Goal: Obtain resource: Obtain resource

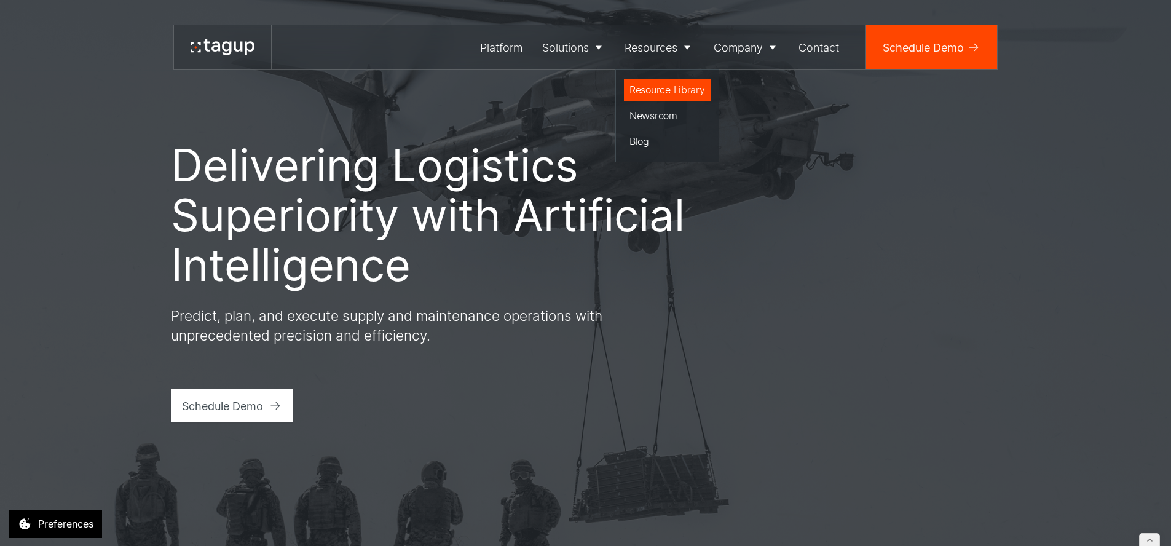
click at [650, 93] on div "Resource Library" at bounding box center [668, 89] width 76 height 15
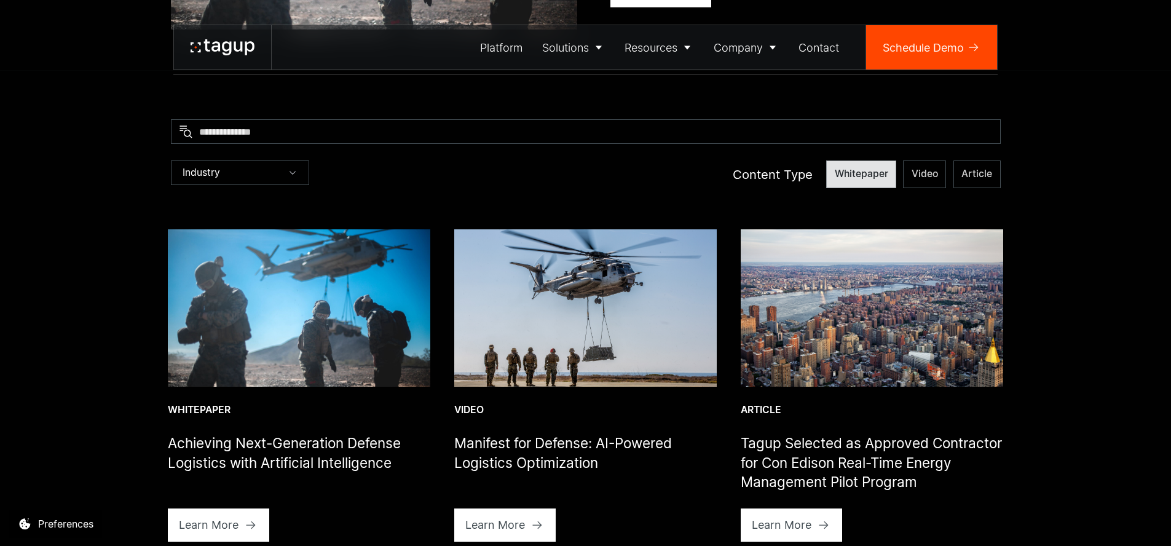
click at [880, 175] on span "Whitepaper" at bounding box center [861, 174] width 53 height 14
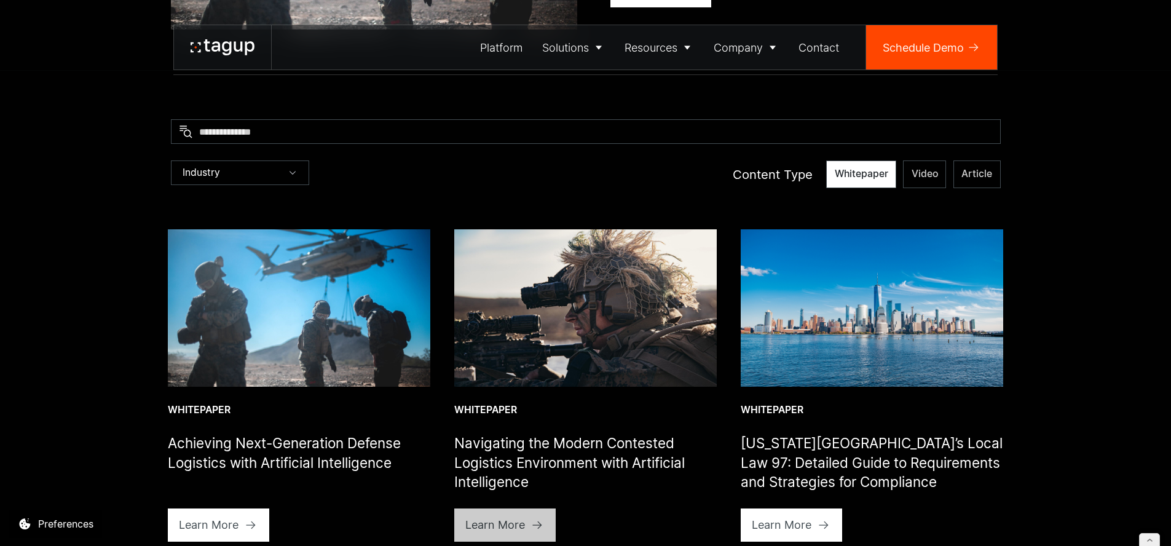
scroll to position [476, 0]
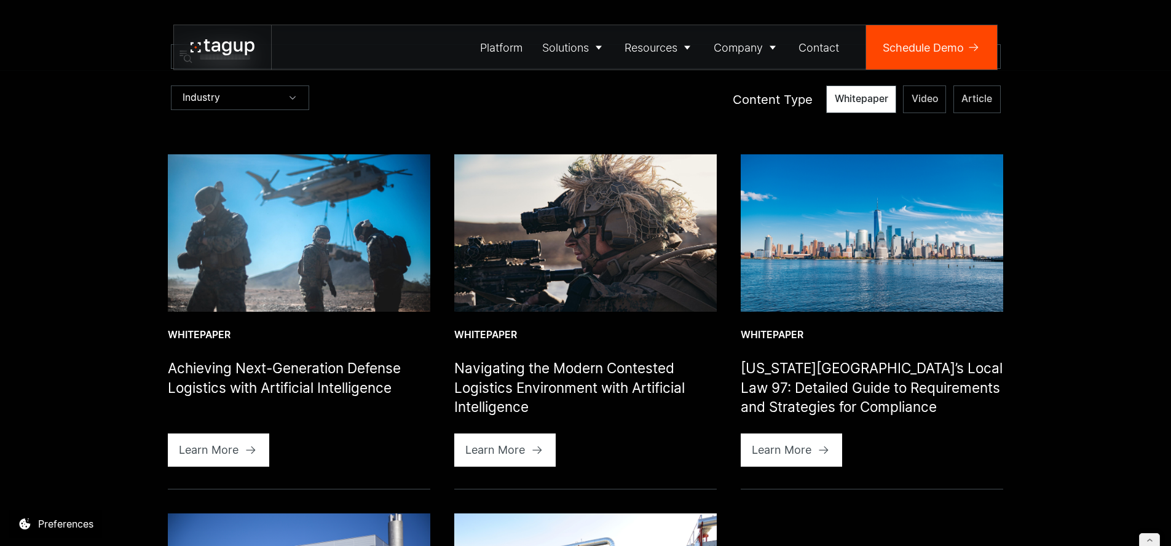
click at [332, 258] on img at bounding box center [299, 232] width 262 height 157
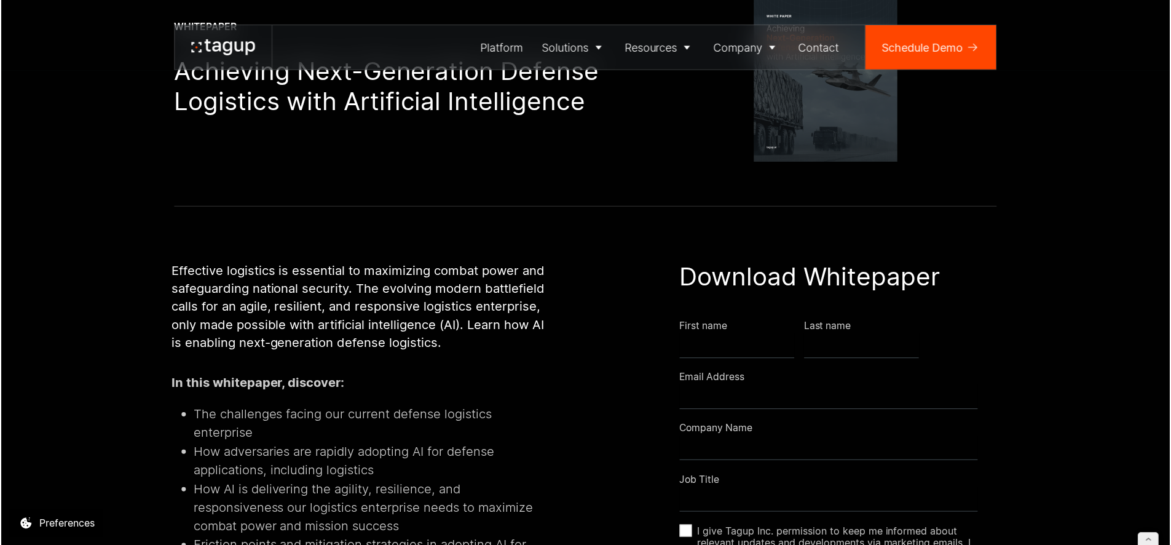
scroll to position [205, 0]
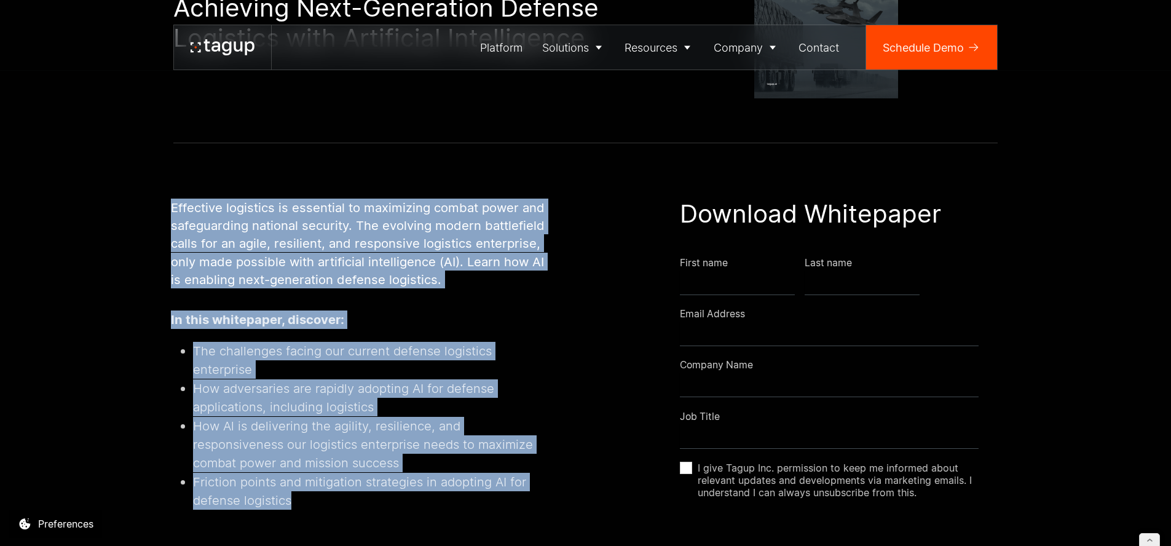
drag, startPoint x: 172, startPoint y: 208, endPoint x: 329, endPoint y: 478, distance: 312.1
click at [330, 478] on div "Effective logistics is essential to maximizing combat power and safeguarding na…" at bounding box center [362, 419] width 382 height 441
copy div "Effective logistics is essential to maximizing combat power and safeguarding na…"
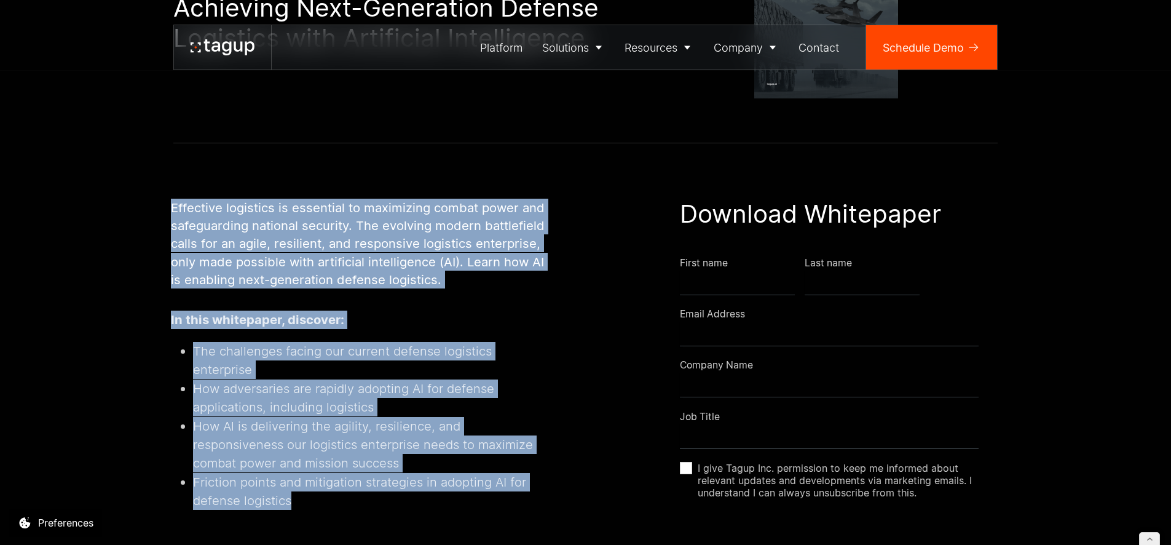
scroll to position [0, 0]
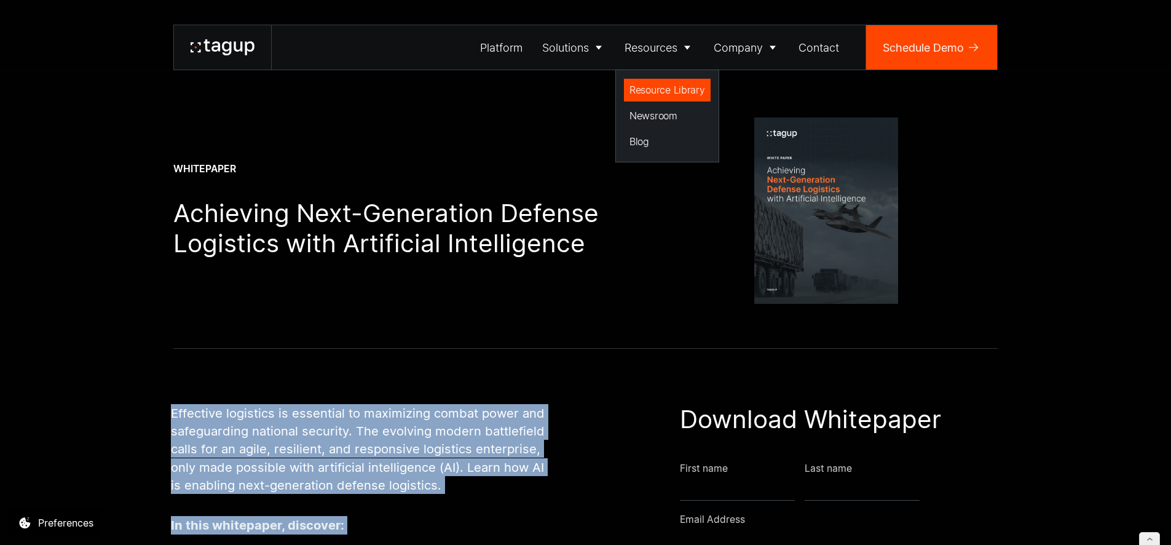
click at [660, 90] on div "Resource Library" at bounding box center [668, 89] width 76 height 15
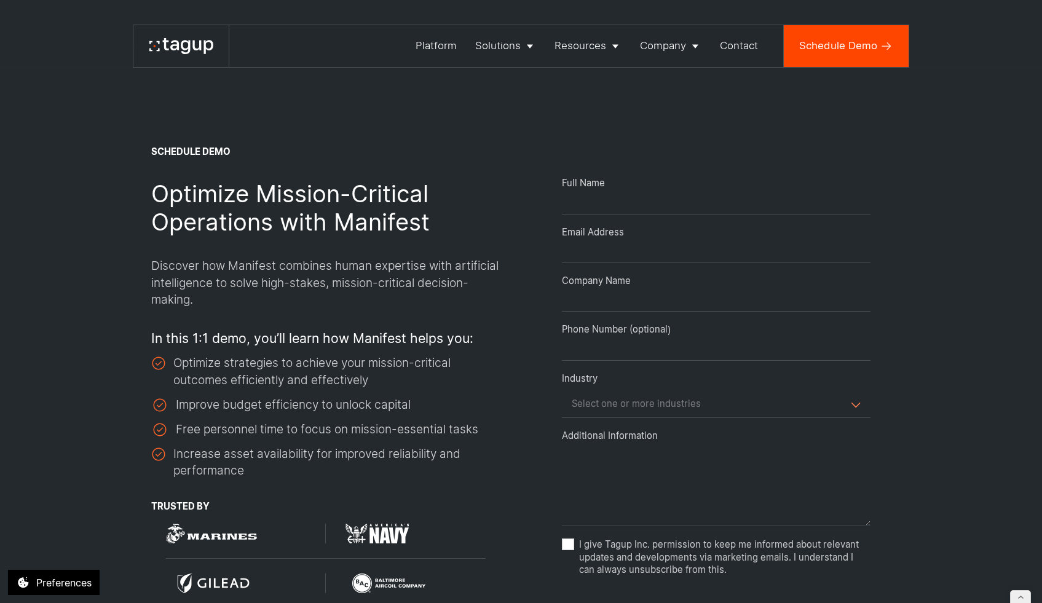
select select "Request Demo Form"
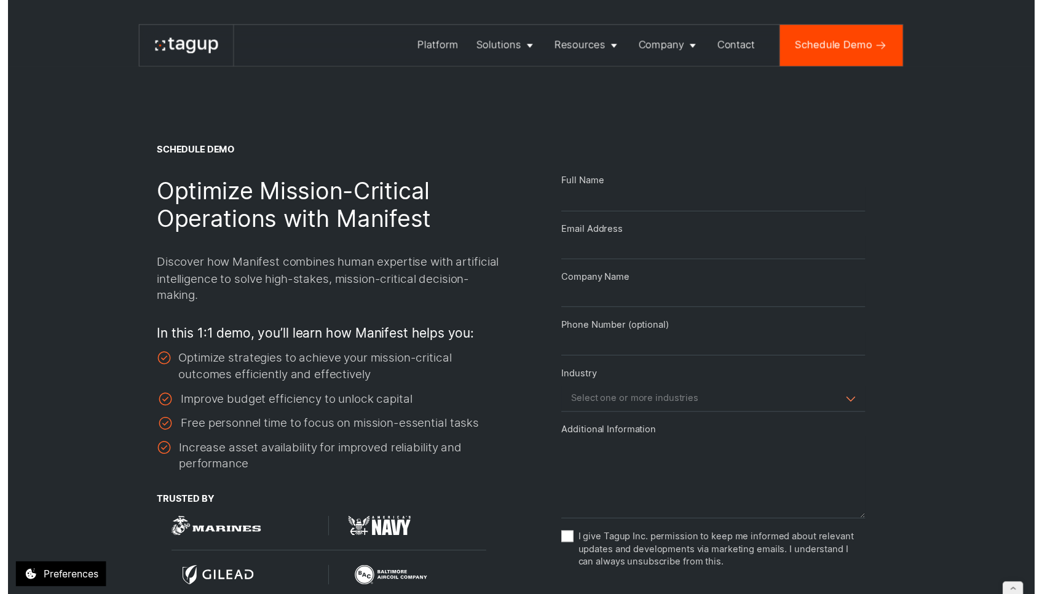
scroll to position [2, 0]
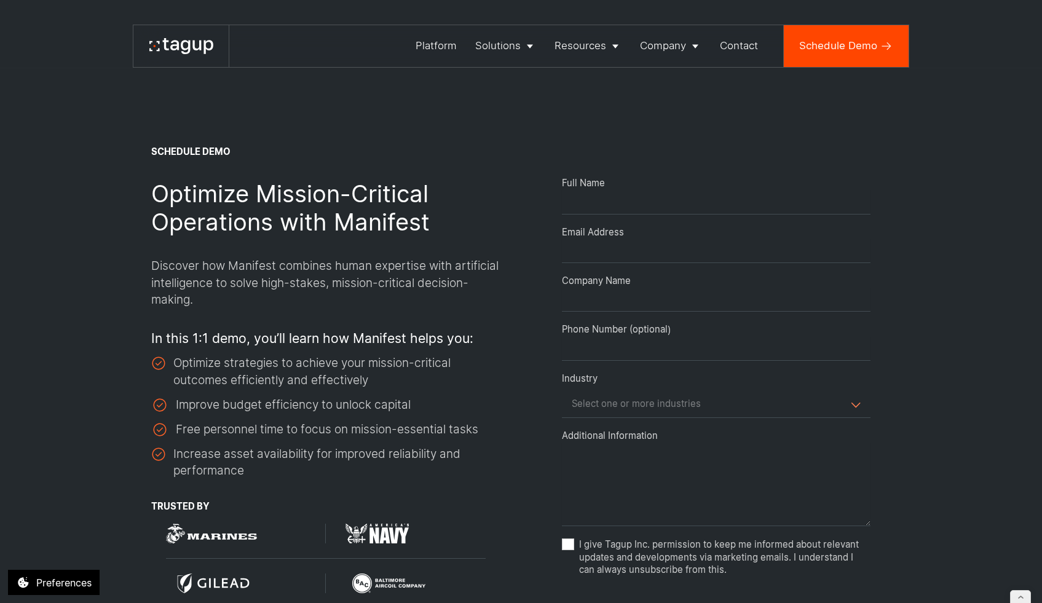
click at [754, 414] on span "Request Demo Form" at bounding box center [716, 405] width 309 height 26
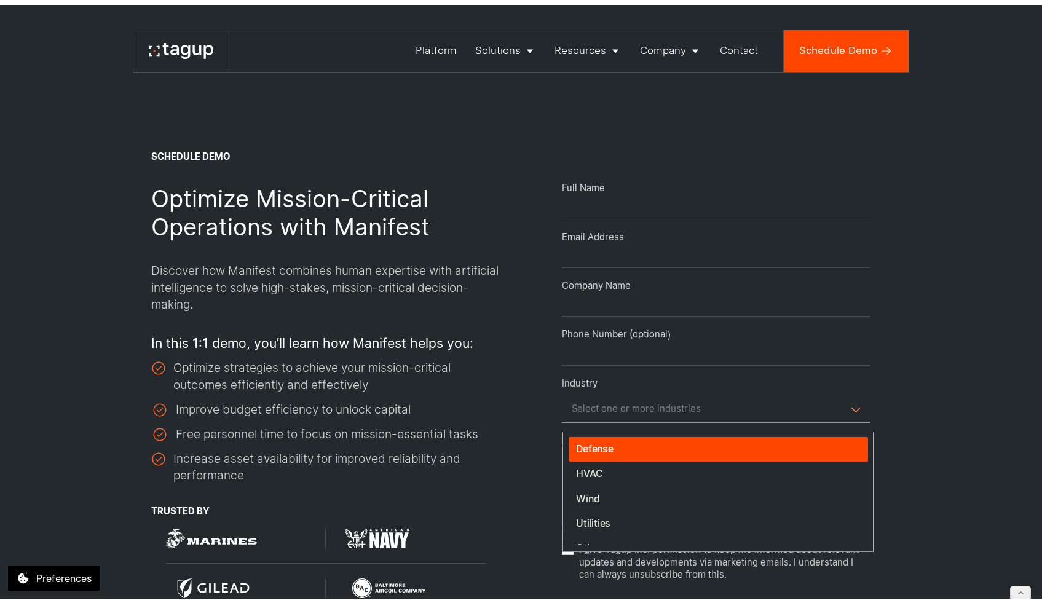
scroll to position [17, 0]
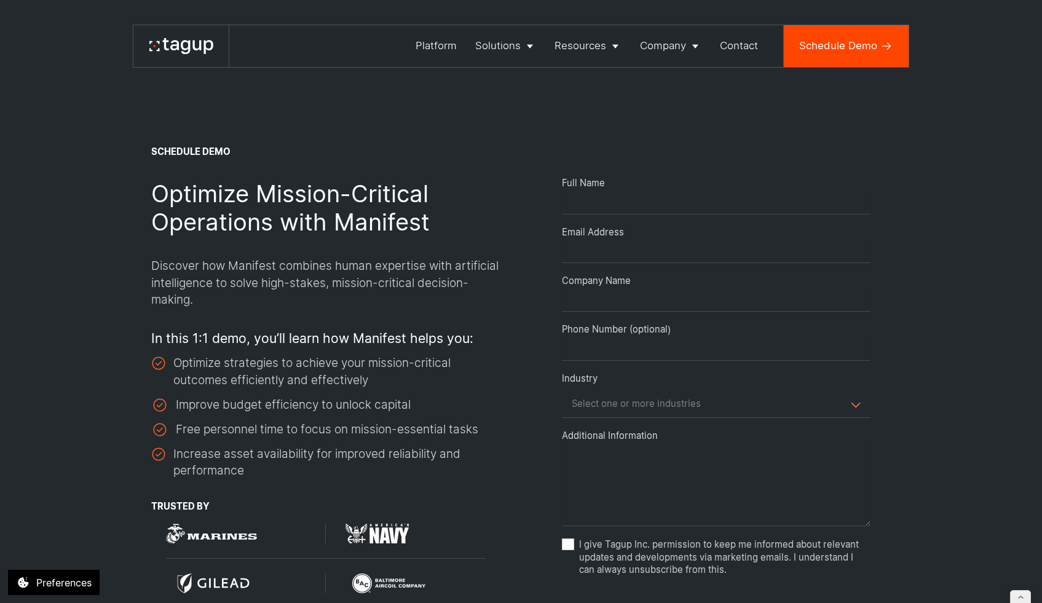
click at [925, 381] on div "**********" at bounding box center [521, 381] width 990 height 762
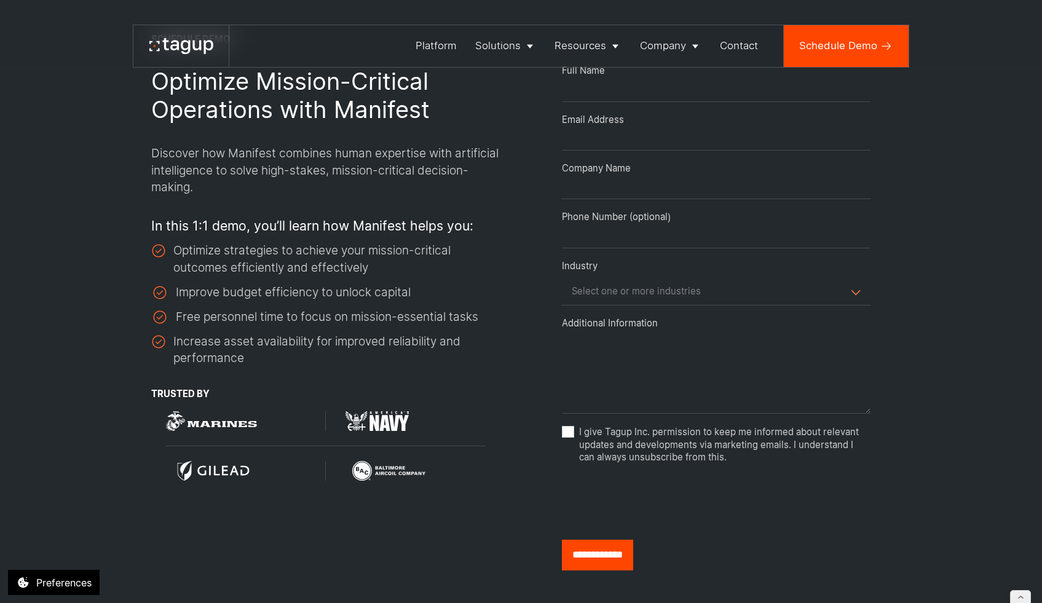
scroll to position [128, 0]
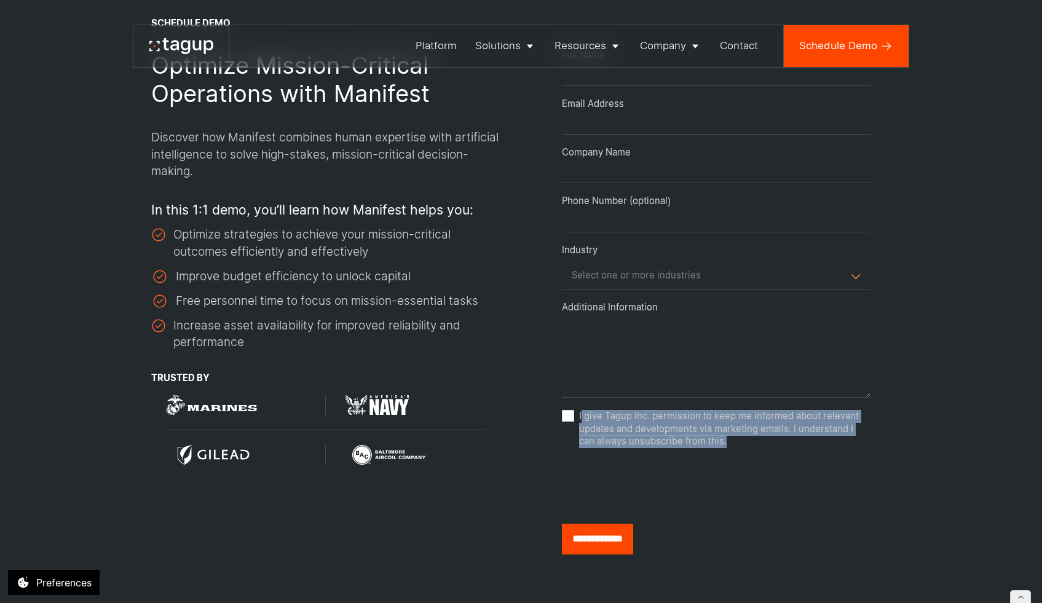
drag, startPoint x: 712, startPoint y: 457, endPoint x: 581, endPoint y: 427, distance: 134.2
click at [581, 427] on span "I give Tagup Inc. permission to keep me informed about relevant updates and dev…" at bounding box center [724, 429] width 291 height 38
copy span "I give Tagup Inc. permission to keep me informed about relevant updates and dev…"
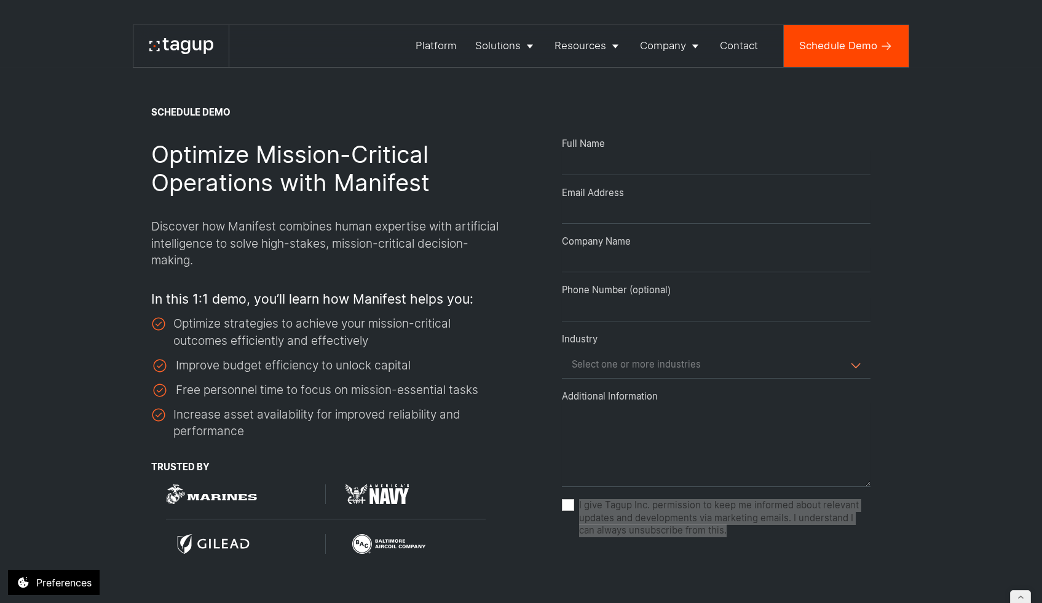
scroll to position [55, 0]
